Goal: Information Seeking & Learning: Learn about a topic

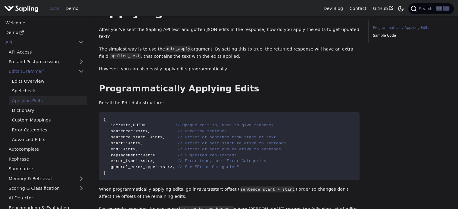
click at [266, 100] on p "Recall the Edit data structure:" at bounding box center [229, 103] width 261 height 7
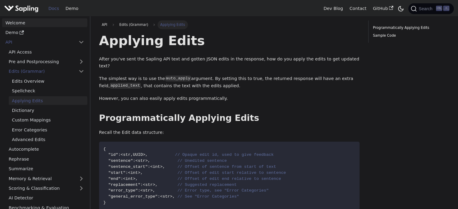
click at [25, 21] on link "Welcome" at bounding box center [44, 22] width 85 height 9
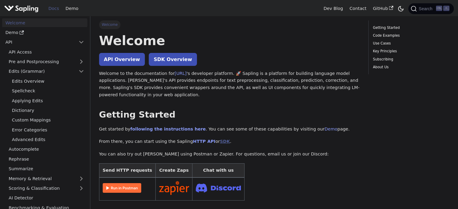
click at [220, 141] on link "SDK" at bounding box center [225, 141] width 10 height 5
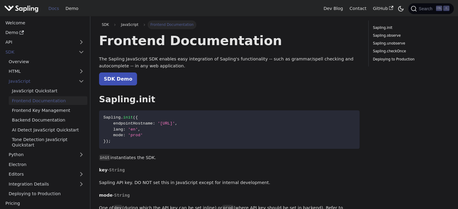
click at [176, 70] on p "The Sapling JavaScript SDK enables easy integration of Sapling's functionality …" at bounding box center [229, 63] width 261 height 14
